Goal: Task Accomplishment & Management: Use online tool/utility

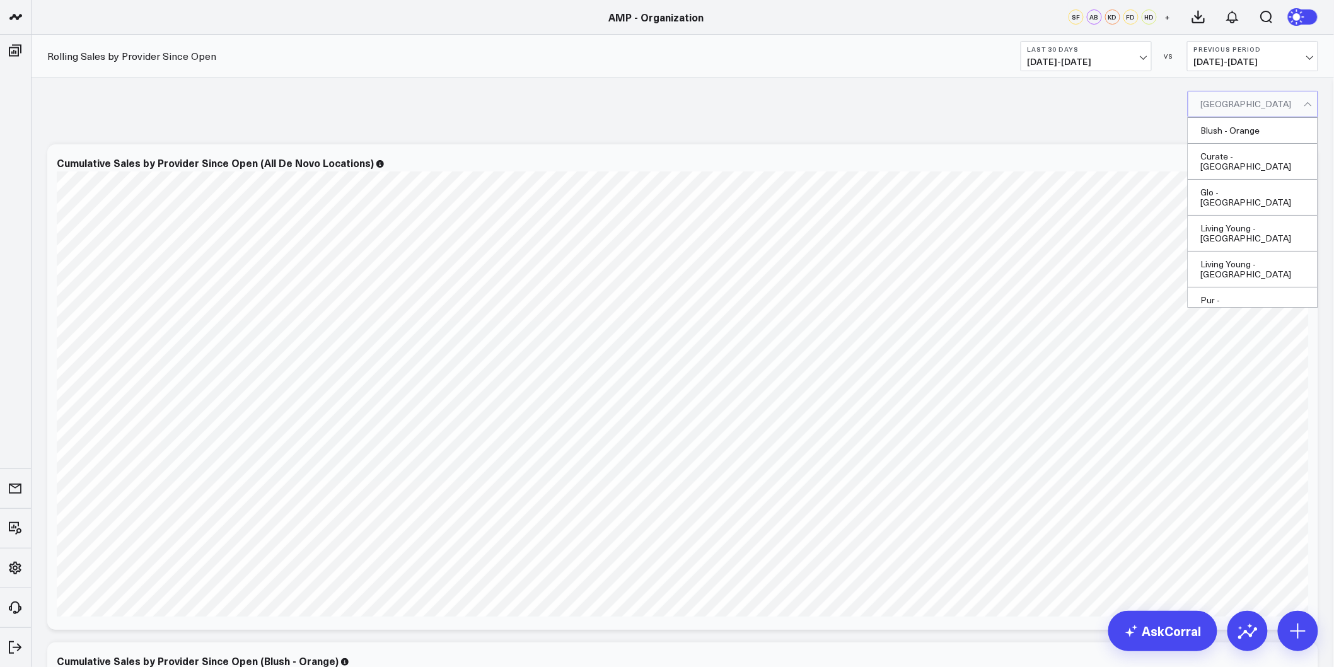
click at [1212, 95] on div at bounding box center [1252, 103] width 103 height 25
click at [1220, 127] on div "Blush - Orange" at bounding box center [1252, 131] width 129 height 26
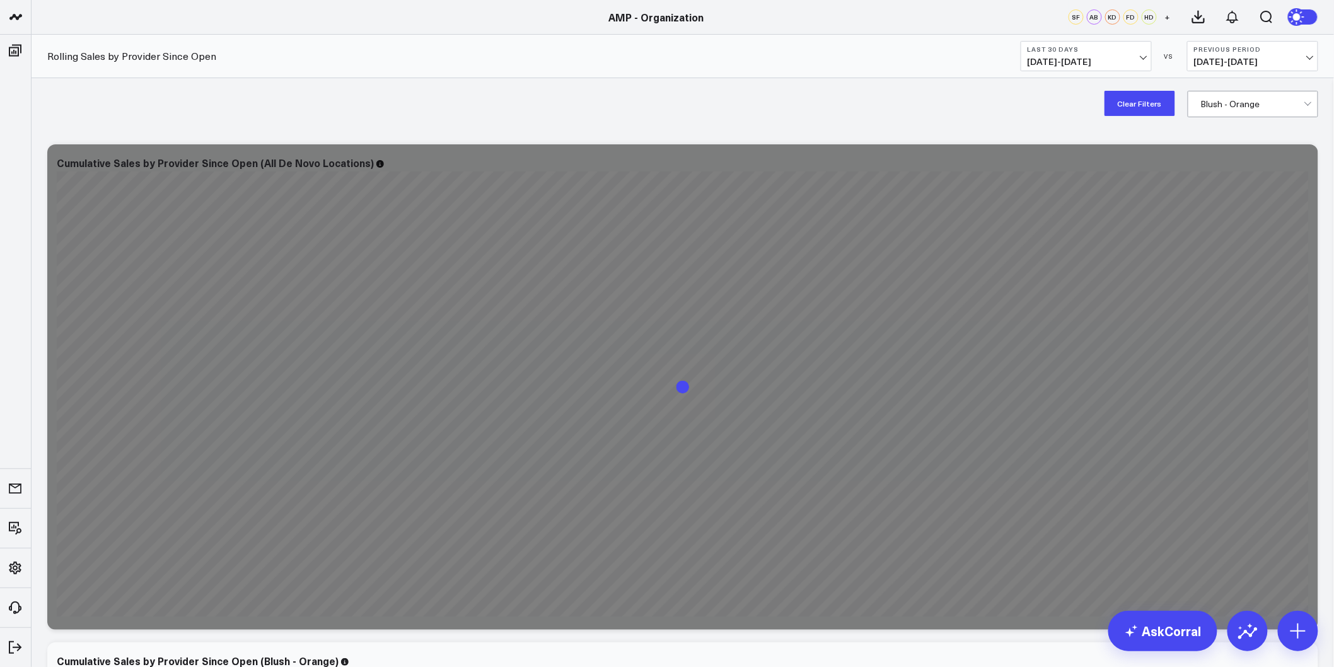
click at [1244, 112] on div at bounding box center [1252, 103] width 103 height 25
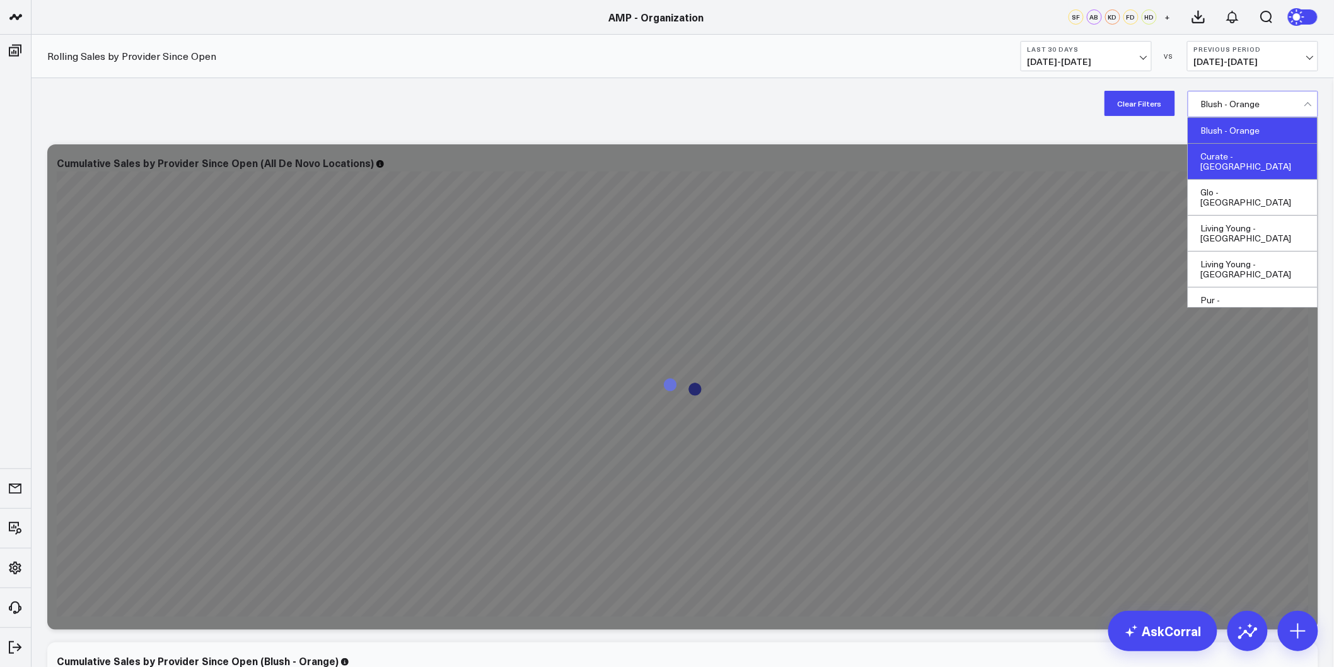
click at [1243, 149] on div "Curate - Chattanooga" at bounding box center [1252, 162] width 129 height 36
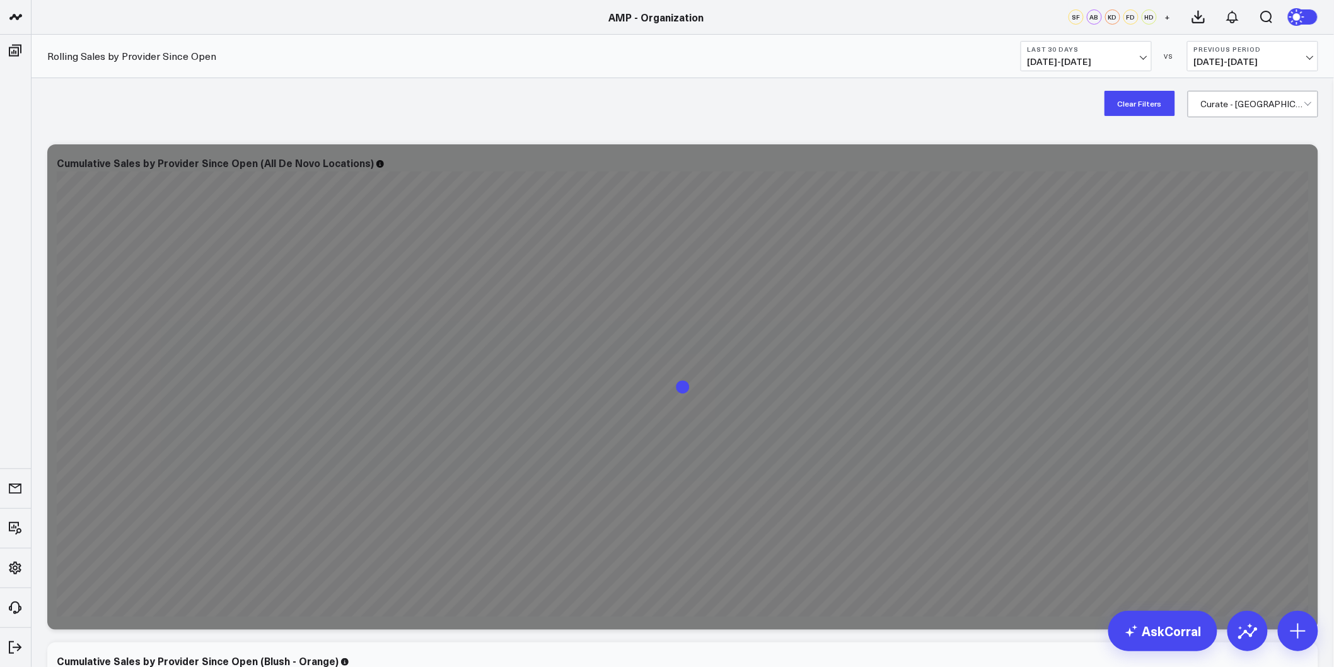
click at [1251, 115] on div at bounding box center [1252, 103] width 103 height 25
click at [1137, 101] on button "Clear Filters" at bounding box center [1139, 103] width 71 height 25
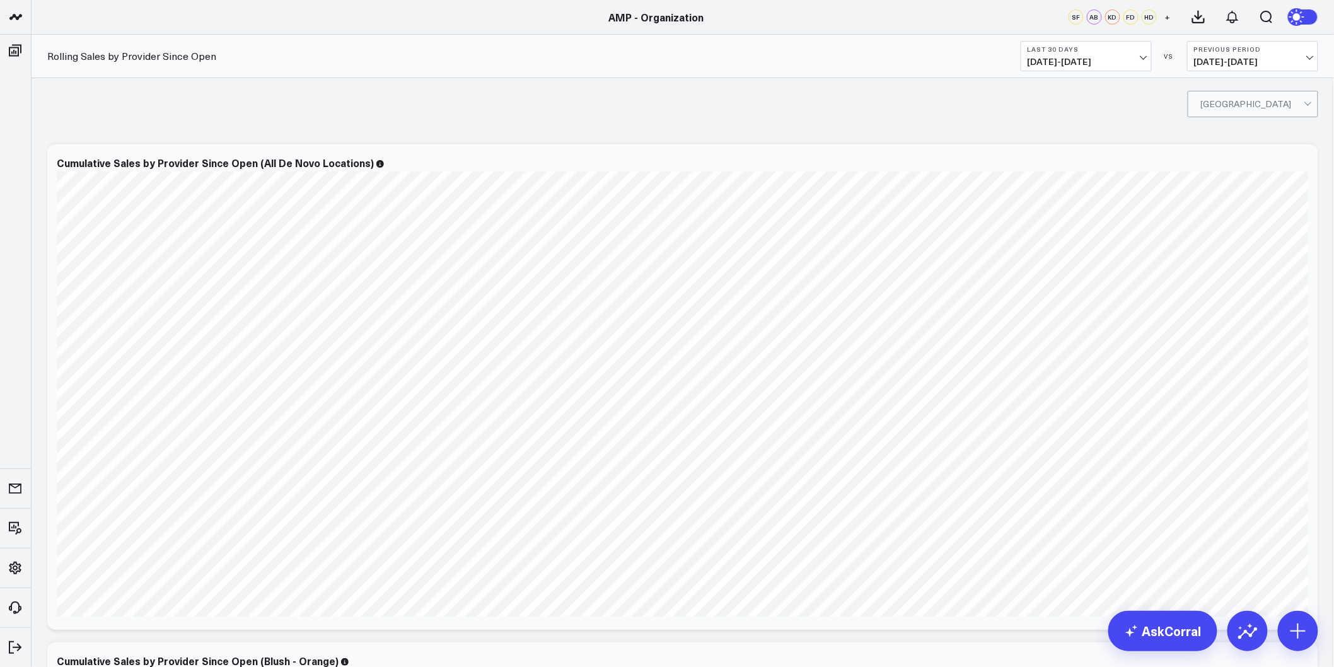
drag, startPoint x: 633, startPoint y: 177, endPoint x: 618, endPoint y: 47, distance: 130.1
